Goal: Information Seeking & Learning: Learn about a topic

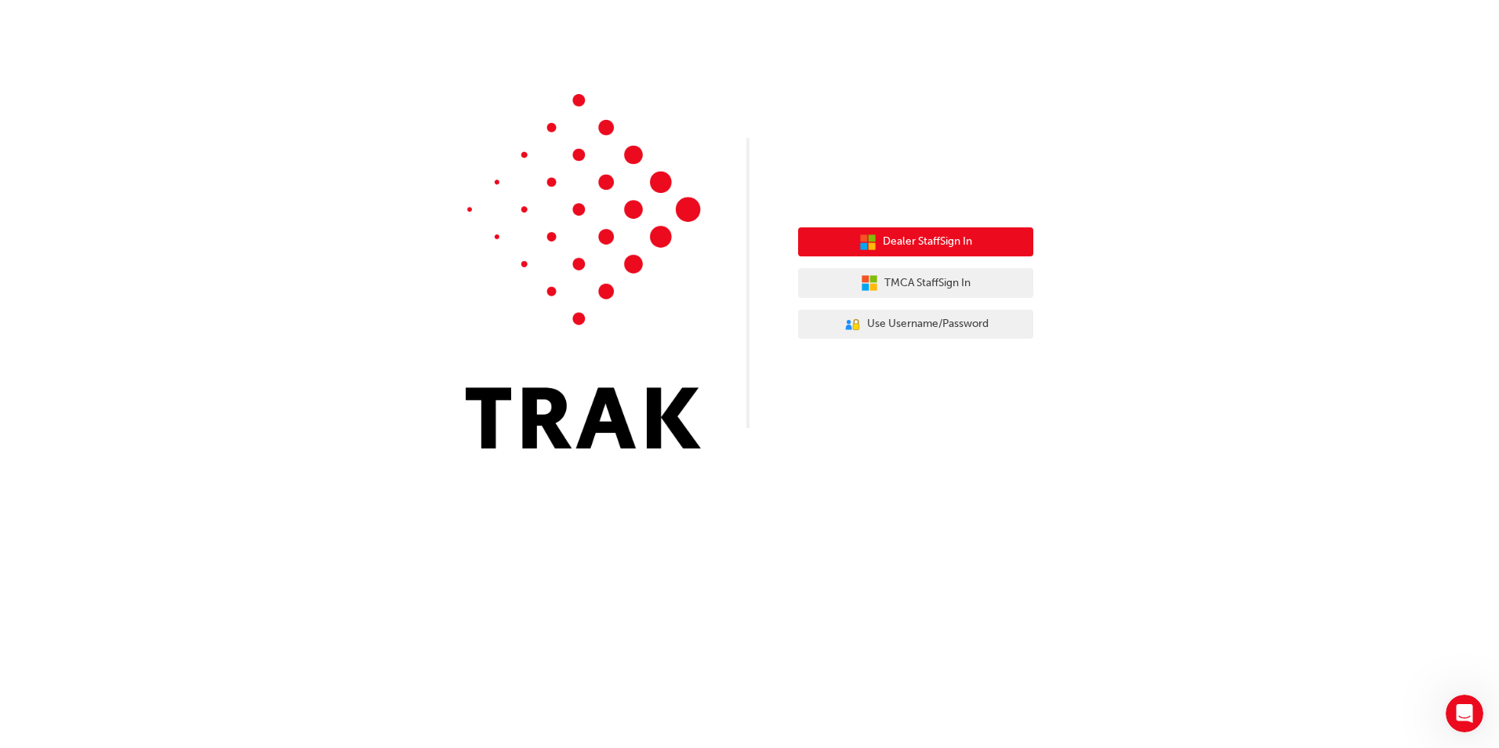
click at [927, 241] on span "Dealer Staff Sign In" at bounding box center [927, 242] width 89 height 18
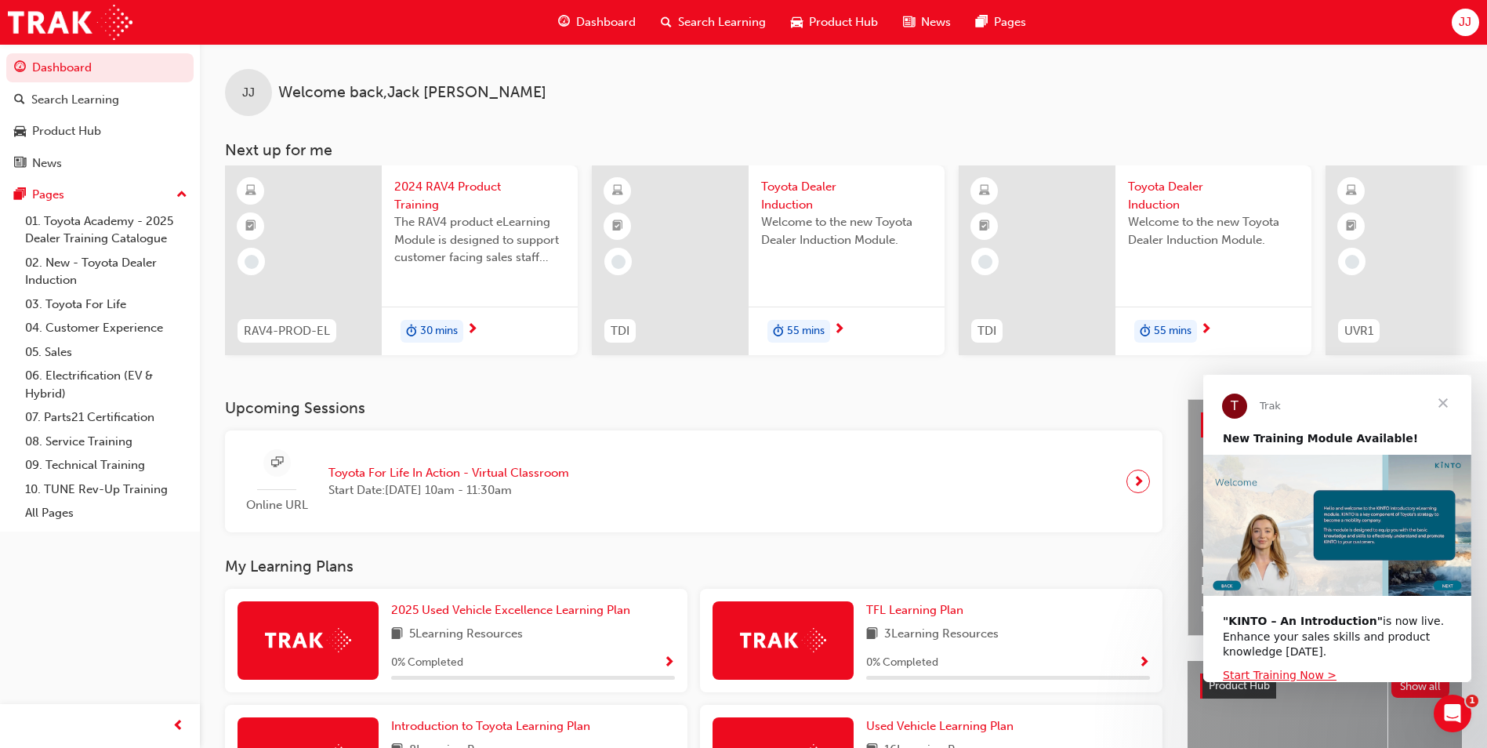
click at [1444, 411] on span "Close" at bounding box center [1443, 403] width 56 height 56
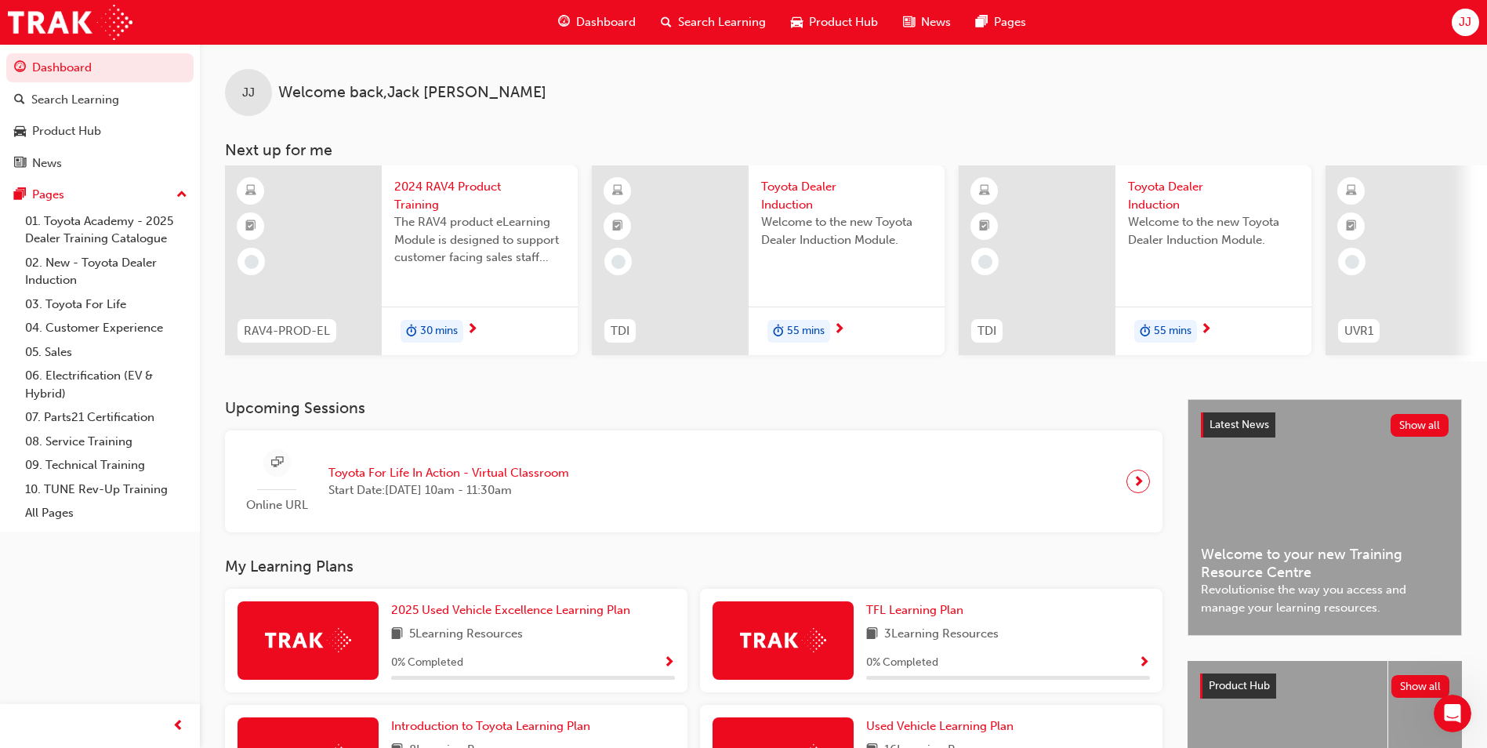
click at [824, 279] on div "Toyota Dealer Induction Welcome to the new Toyota Dealer Induction Module." at bounding box center [847, 226] width 196 height 123
